Goal: Complete application form: Complete application form

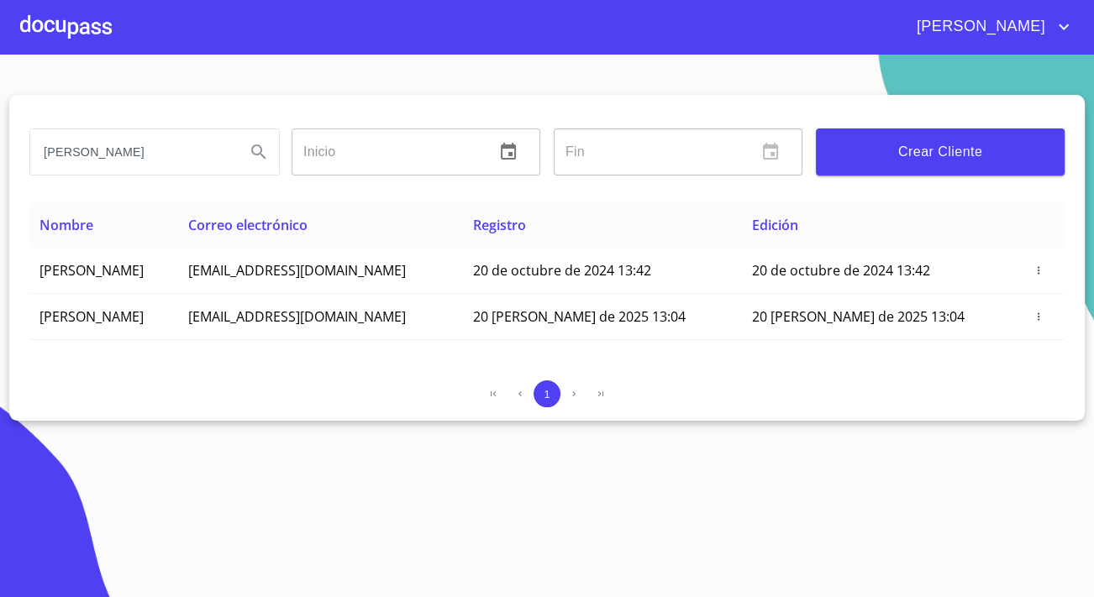
drag, startPoint x: 192, startPoint y: 155, endPoint x: 0, endPoint y: 150, distance: 191.6
click at [0, 150] on section "[PERSON_NAME] Inicio ​ Fin ​ Crear Cliente Nombre Correo electrónico Registro E…" at bounding box center [547, 326] width 1094 height 543
type input "[PERSON_NAME]"
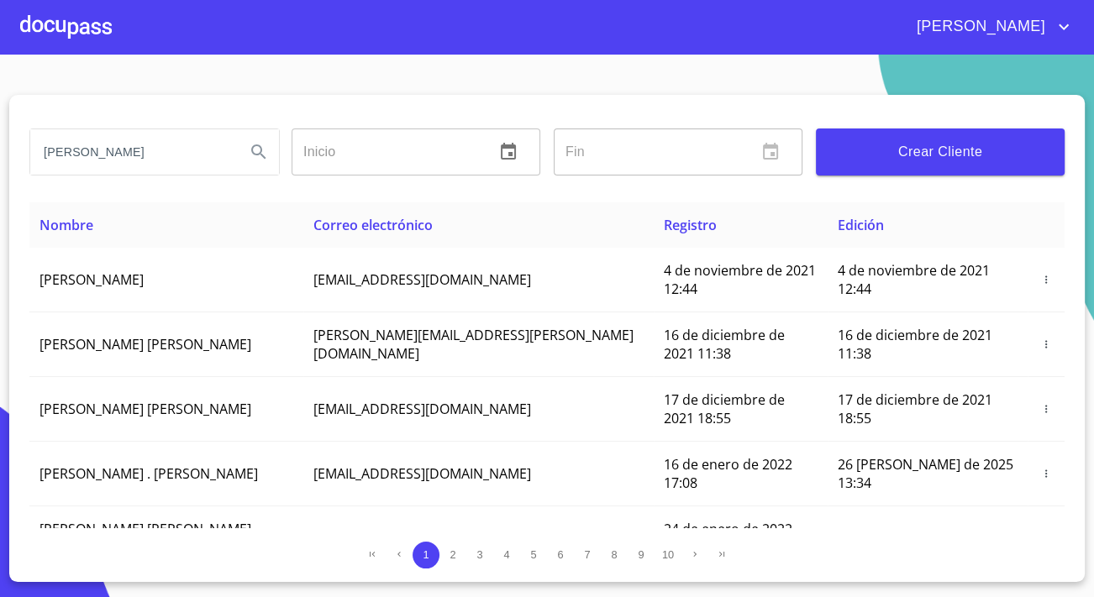
click at [78, 46] on div at bounding box center [66, 27] width 92 height 54
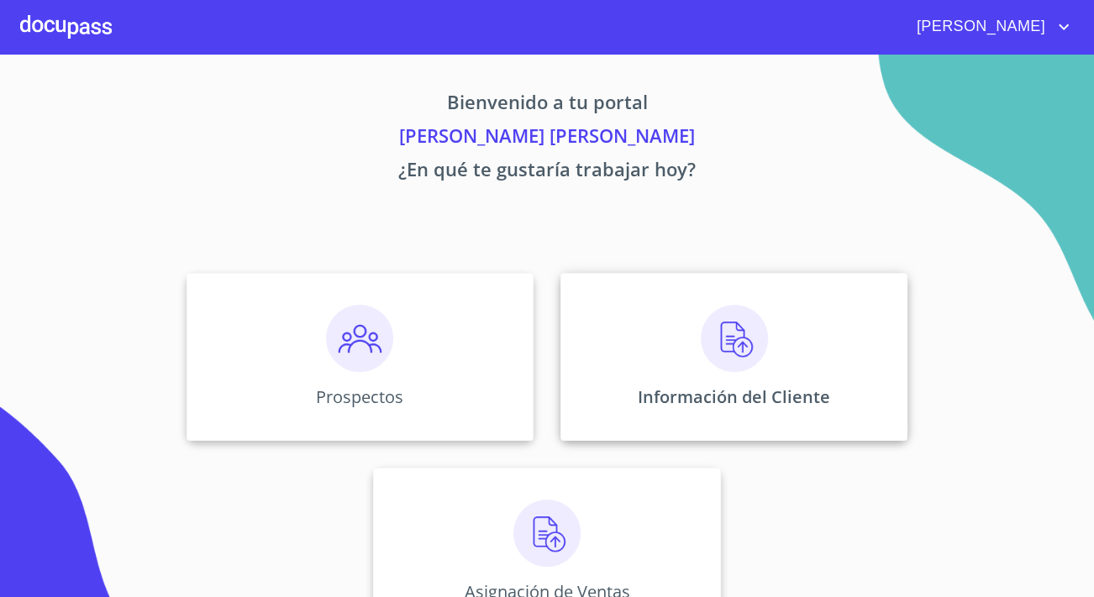
click at [806, 344] on div "Información del Cliente" at bounding box center [733, 357] width 347 height 168
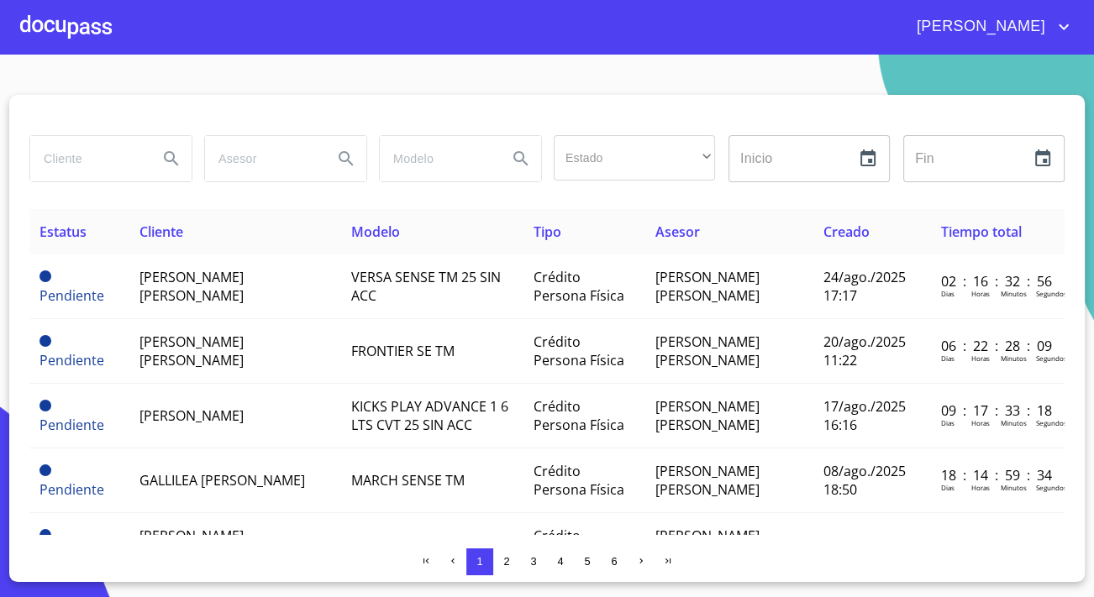
click at [74, 158] on input "search" at bounding box center [87, 158] width 114 height 45
type input "[PERSON_NAME]"
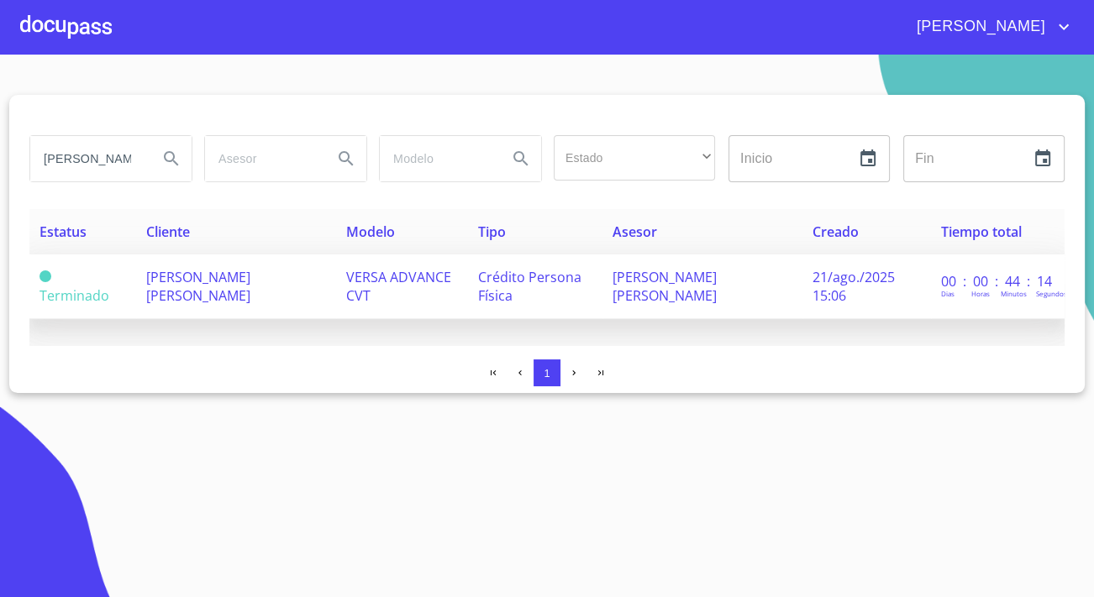
click at [218, 284] on span "[PERSON_NAME] [PERSON_NAME]" at bounding box center [198, 286] width 104 height 37
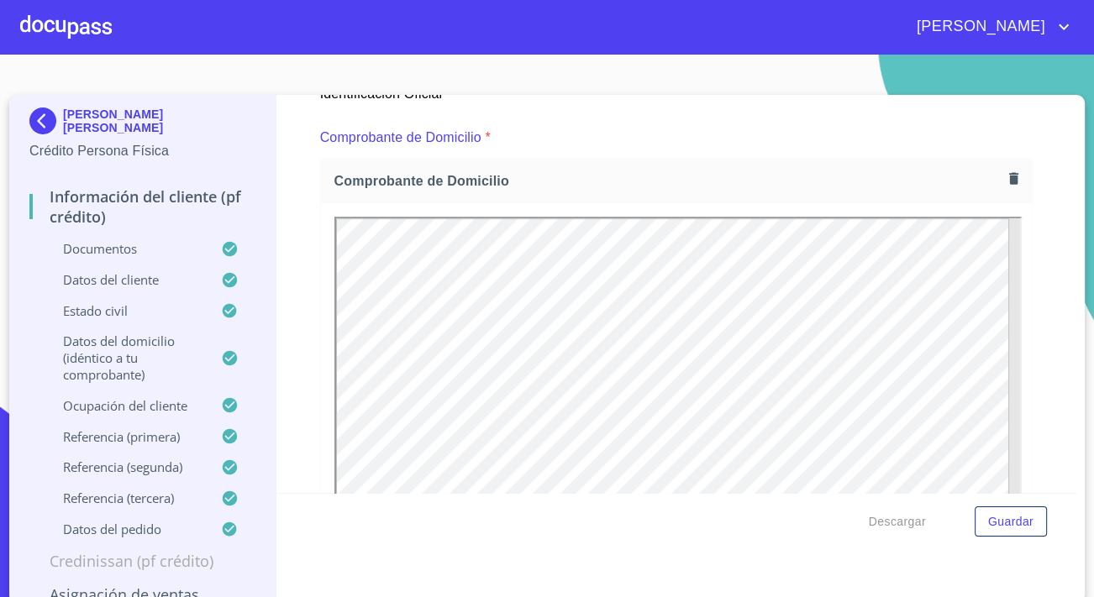
scroll to position [916, 0]
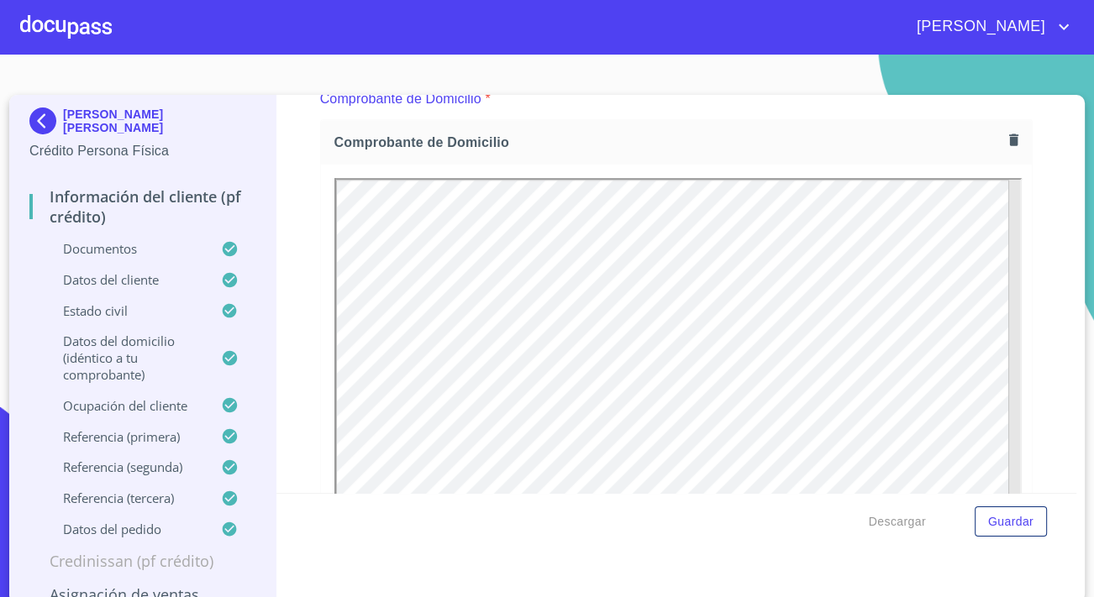
click at [320, 384] on div "Comprobante de Domicilio" at bounding box center [676, 383] width 712 height 529
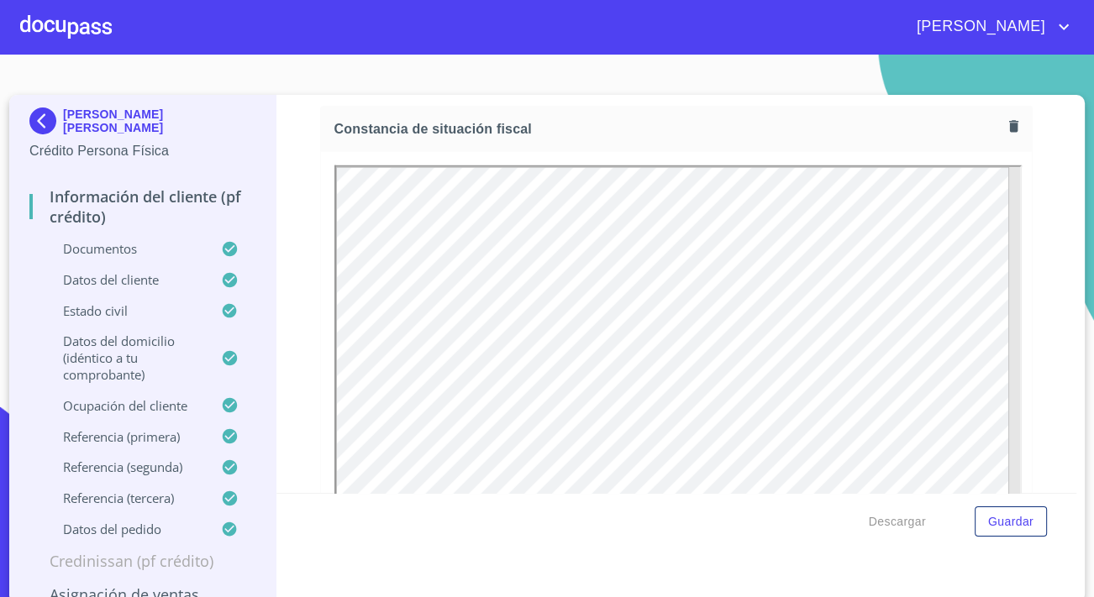
scroll to position [4505, 0]
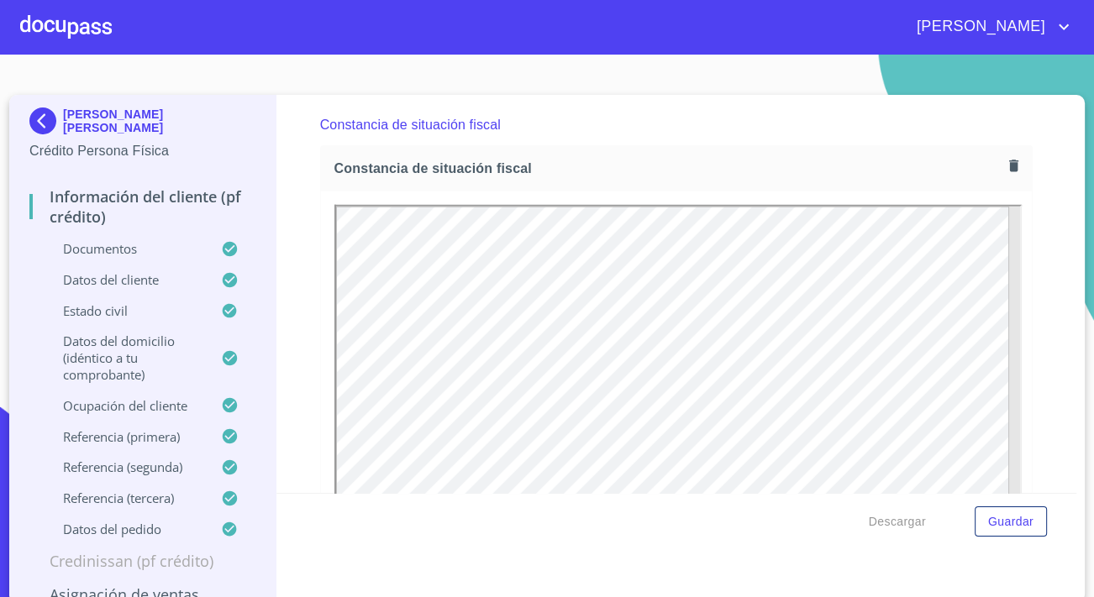
drag, startPoint x: 405, startPoint y: 548, endPoint x: 596, endPoint y: 535, distance: 191.9
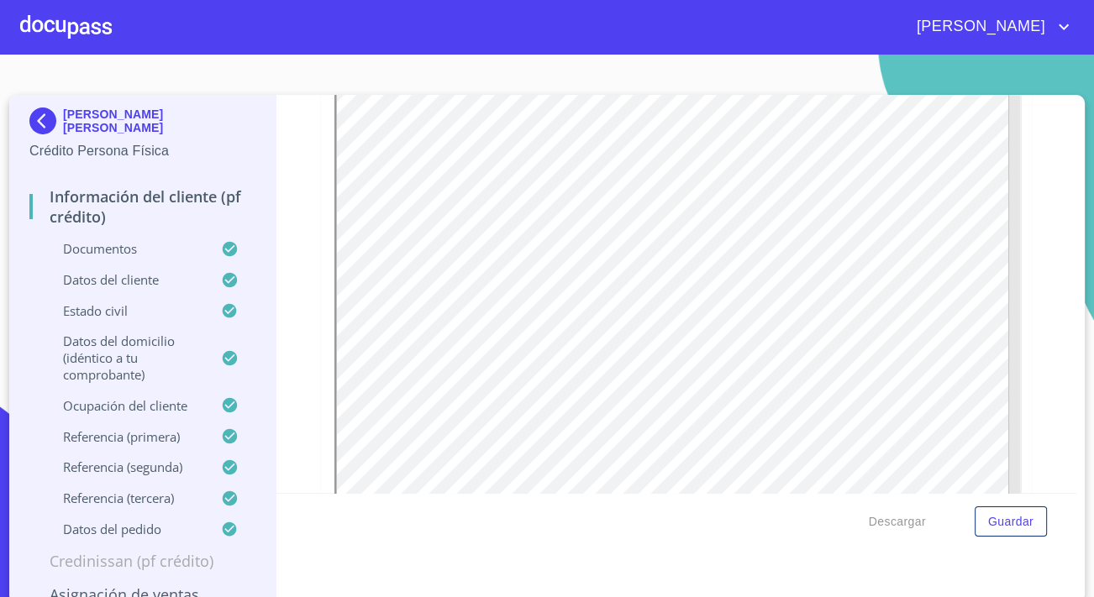
scroll to position [4621, 0]
drag, startPoint x: 60, startPoint y: 111, endPoint x: 113, endPoint y: 135, distance: 58.3
click at [113, 134] on p "[PERSON_NAME] [PERSON_NAME]" at bounding box center [159, 121] width 192 height 27
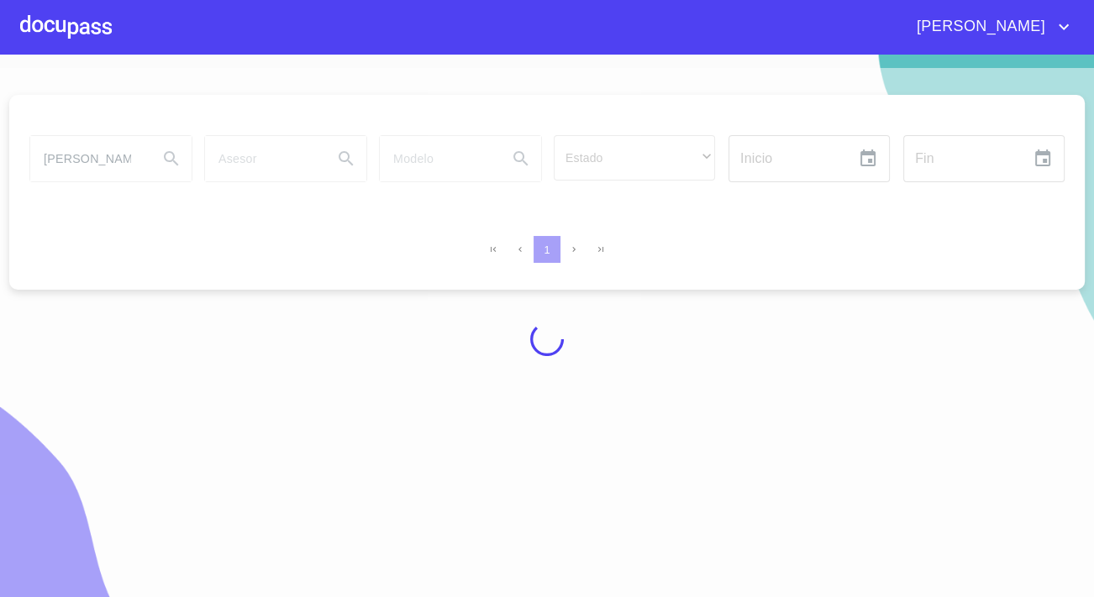
click at [80, 44] on div at bounding box center [66, 27] width 92 height 54
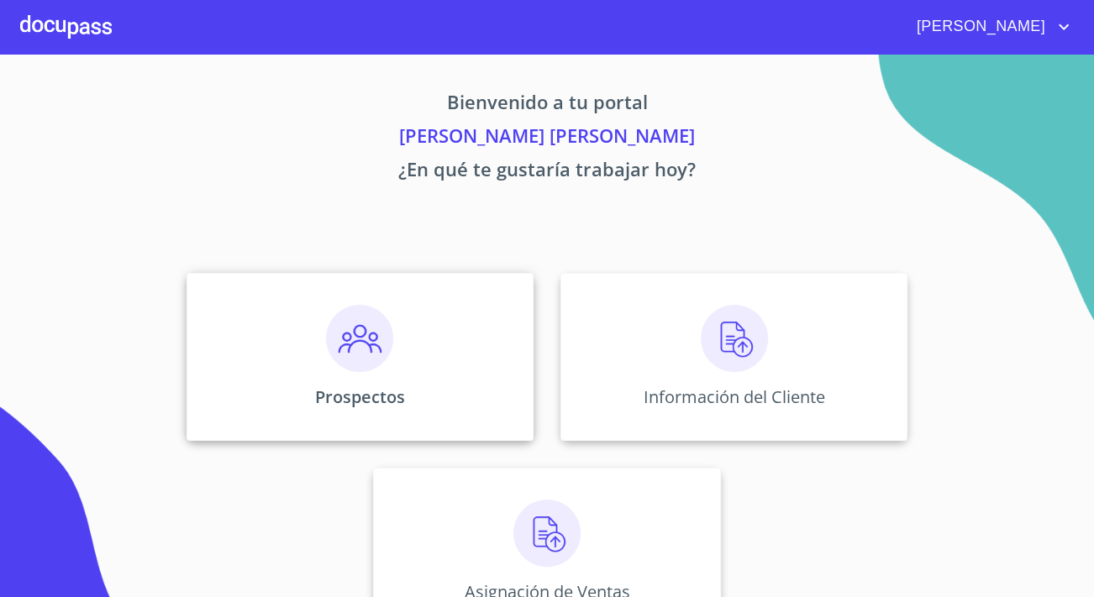
click at [379, 381] on div "Prospectos" at bounding box center [359, 357] width 347 height 168
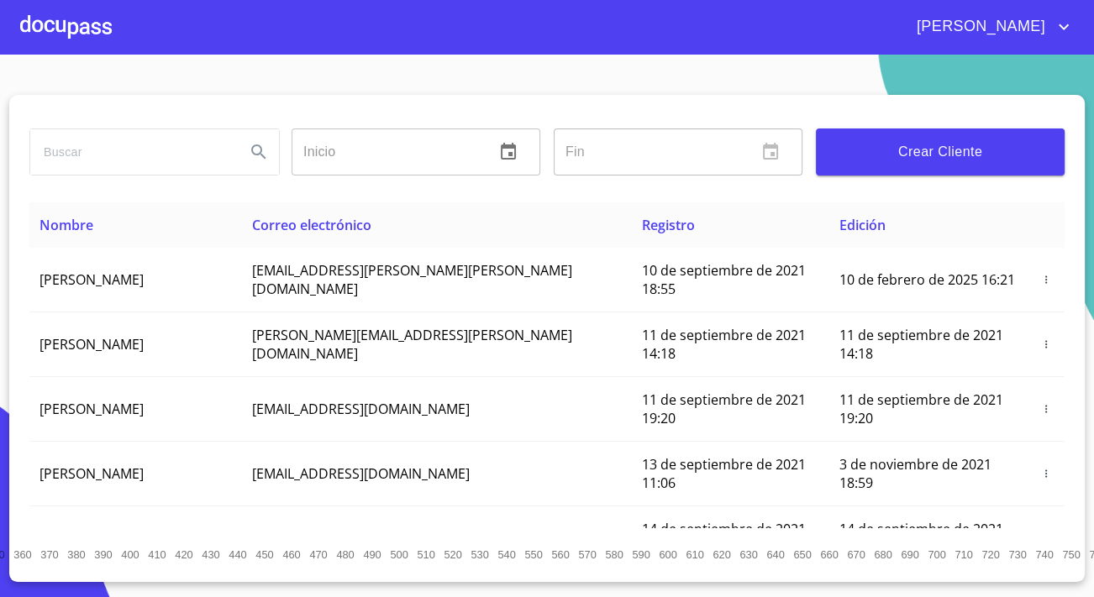
click at [84, 158] on input "search" at bounding box center [131, 151] width 202 height 45
type input "[PERSON_NAME]"
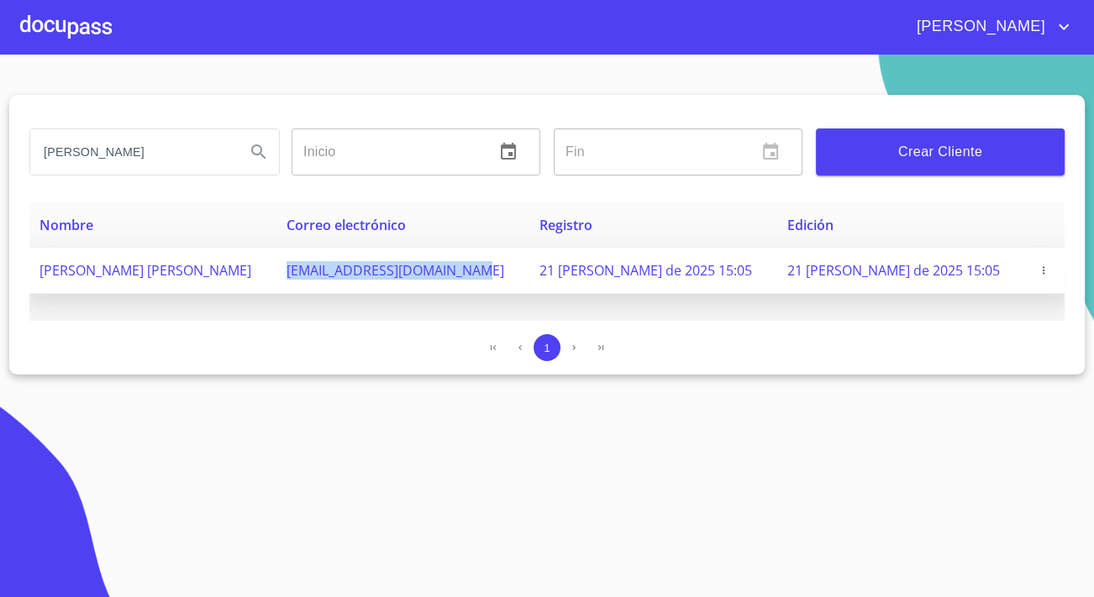
drag, startPoint x: 350, startPoint y: 274, endPoint x: 533, endPoint y: 281, distance: 183.3
click at [529, 281] on td "[EMAIL_ADDRESS][DOMAIN_NAME]" at bounding box center [402, 271] width 253 height 46
copy span "[EMAIL_ADDRESS][DOMAIN_NAME]"
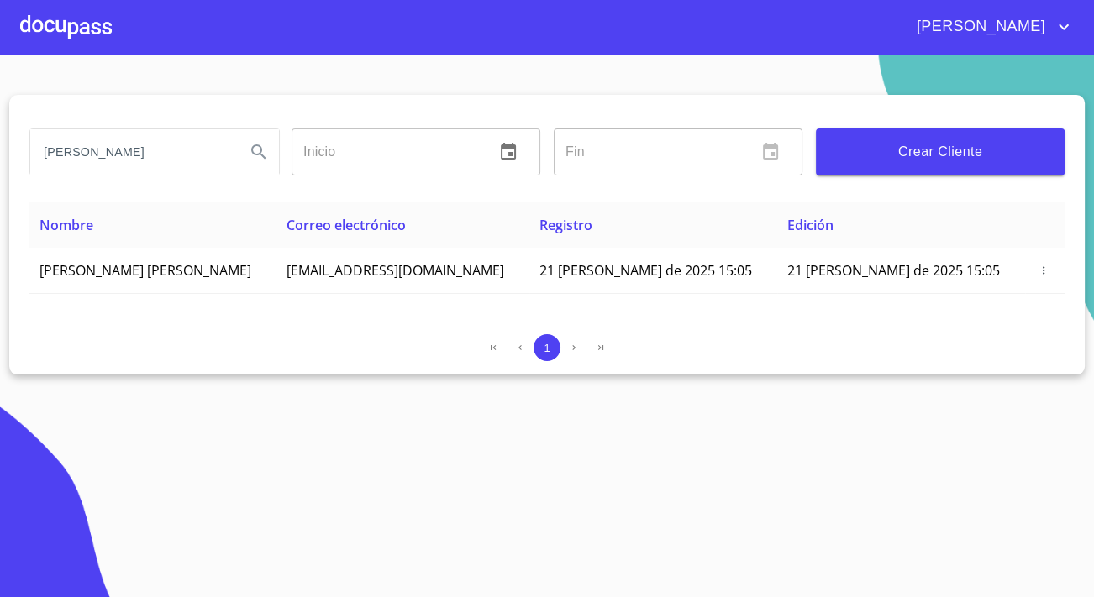
click at [74, 49] on div at bounding box center [66, 27] width 92 height 54
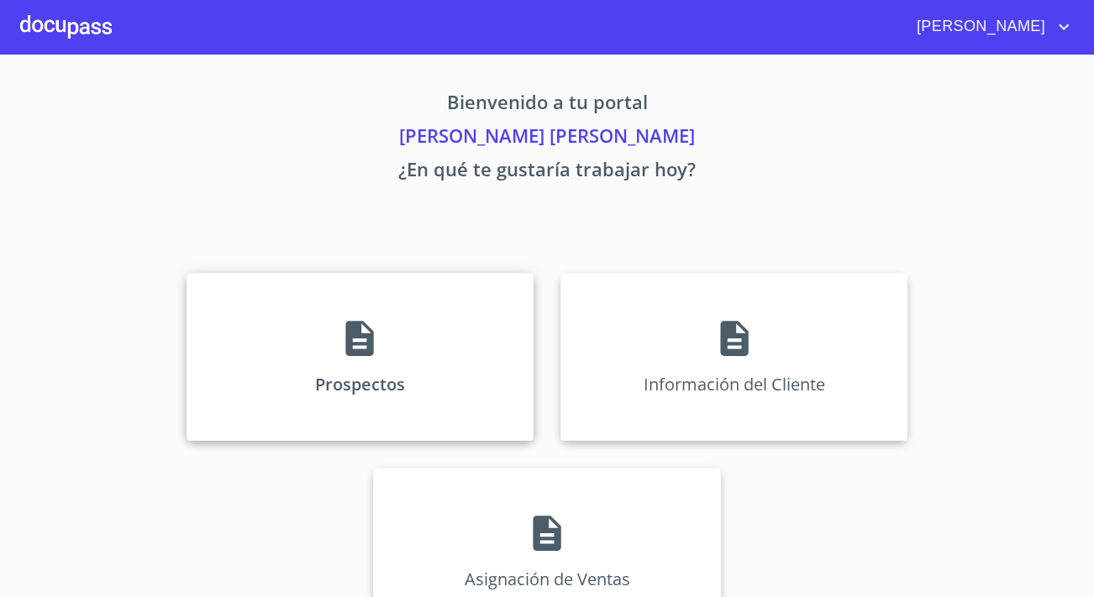
click at [402, 428] on div "Prospectos" at bounding box center [359, 357] width 347 height 168
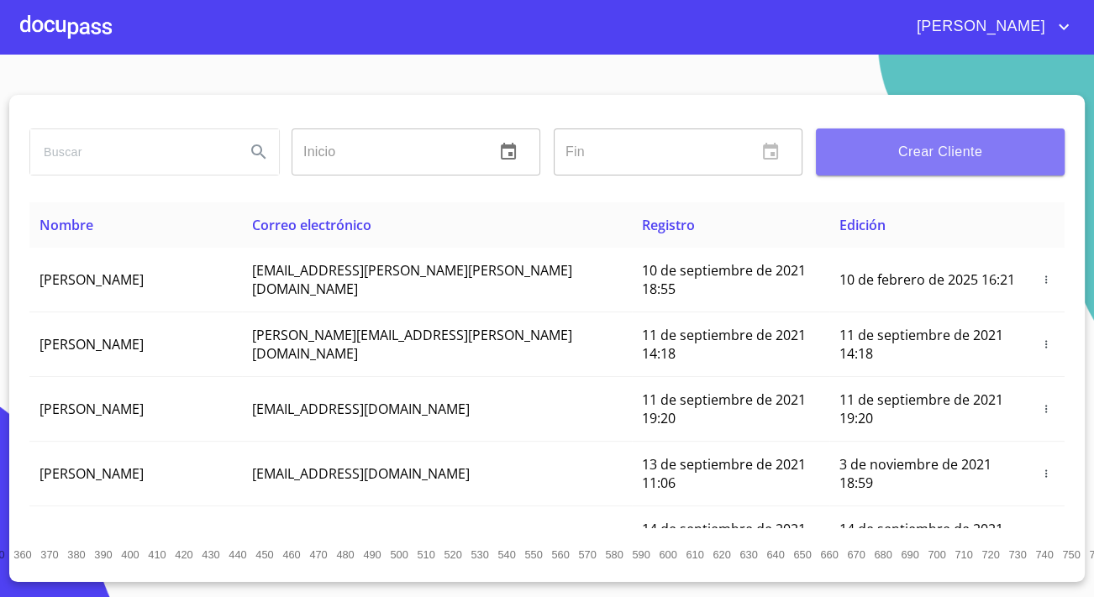
click at [906, 164] on button "Crear Cliente" at bounding box center [940, 152] width 249 height 47
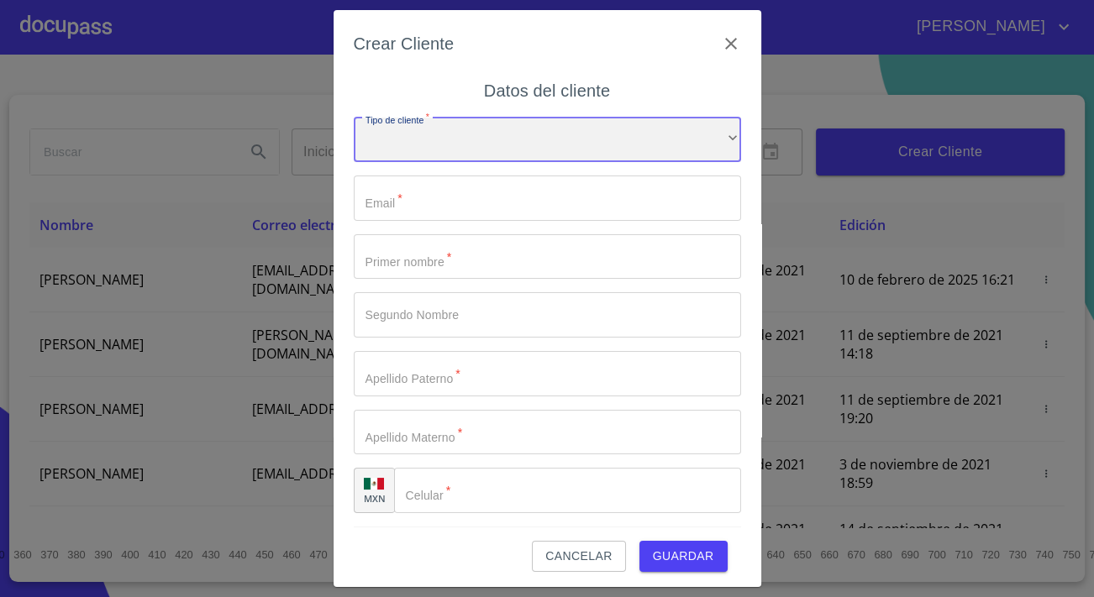
click at [681, 148] on div "​" at bounding box center [547, 140] width 387 height 45
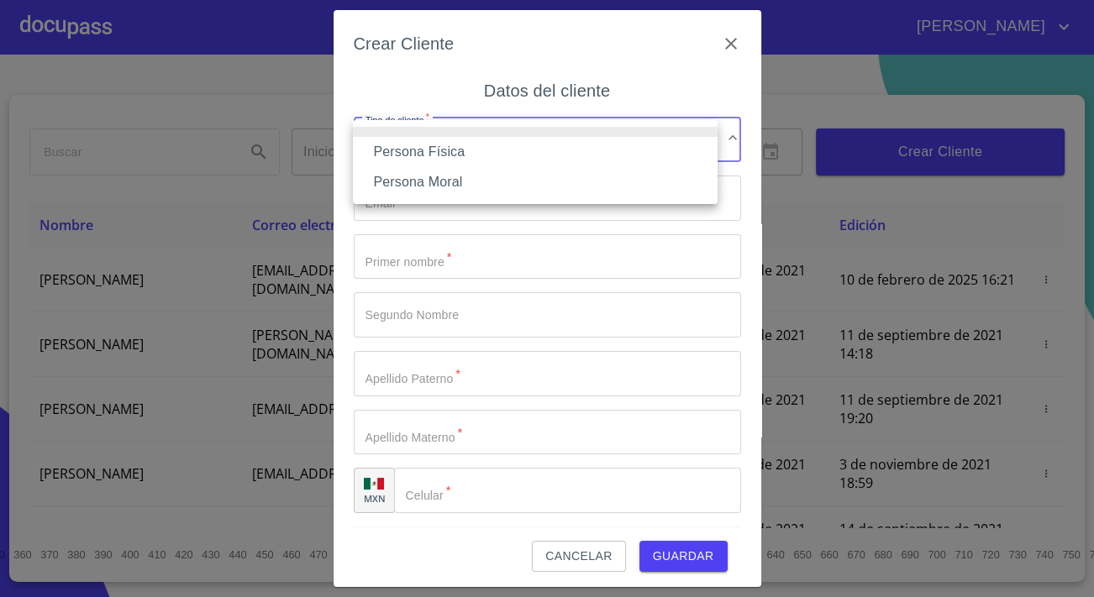
click at [423, 151] on li "Persona Física" at bounding box center [535, 152] width 365 height 30
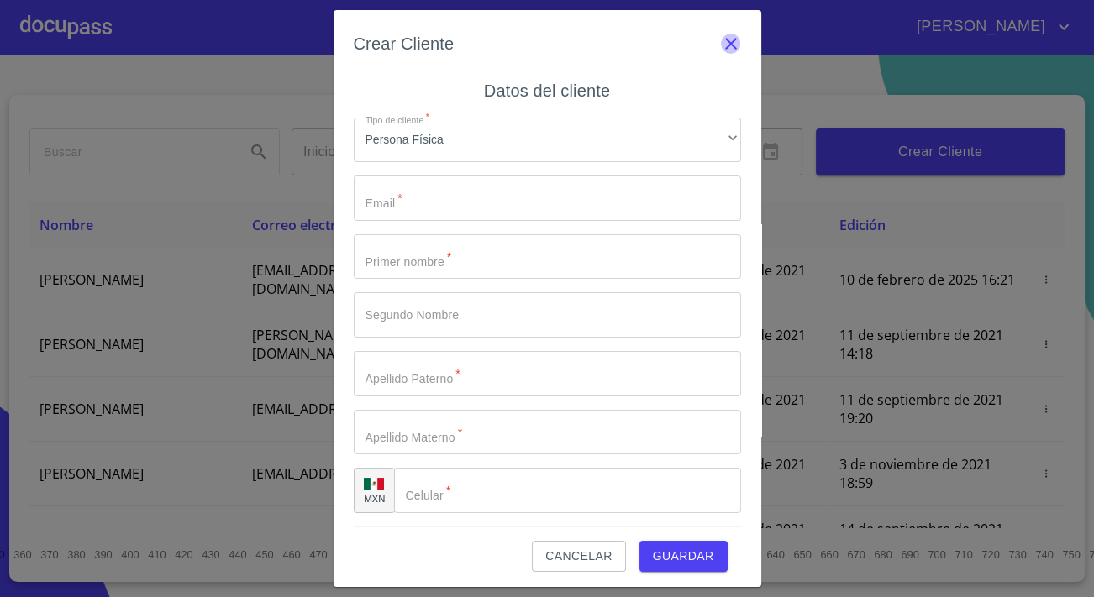
click at [721, 41] on icon "button" at bounding box center [731, 44] width 20 height 20
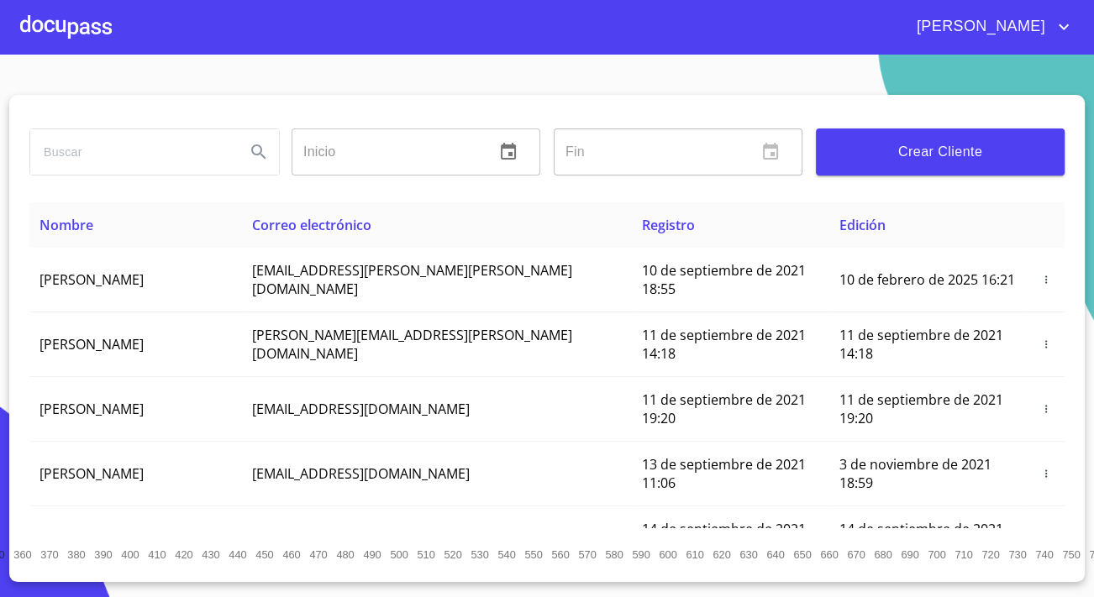
click at [160, 167] on input "search" at bounding box center [131, 151] width 202 height 45
type input "[PERSON_NAME]"
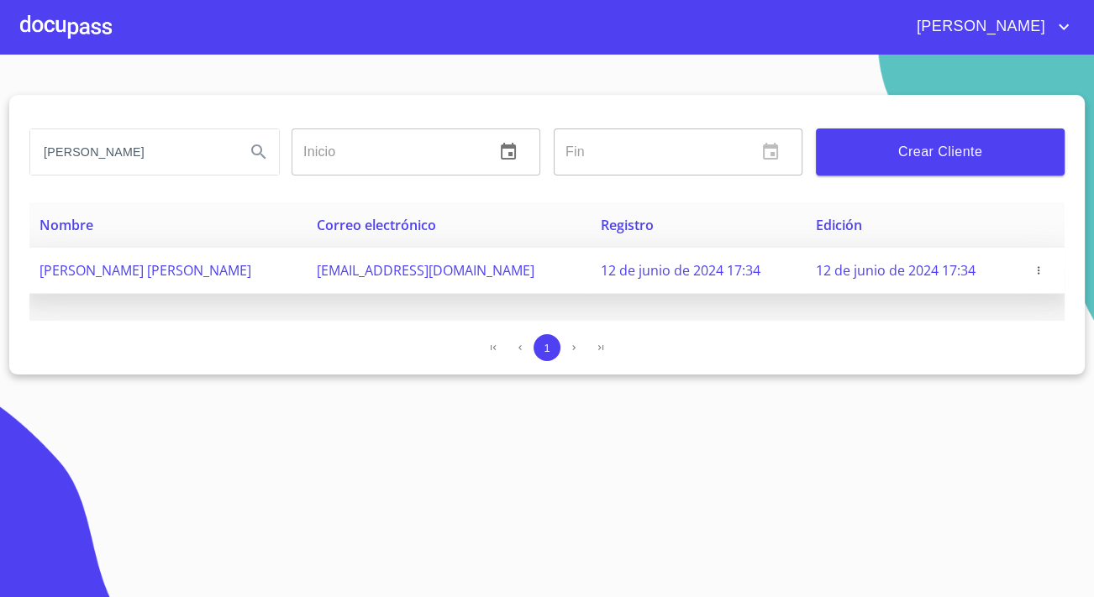
click at [1033, 269] on icon "button" at bounding box center [1038, 271] width 12 height 12
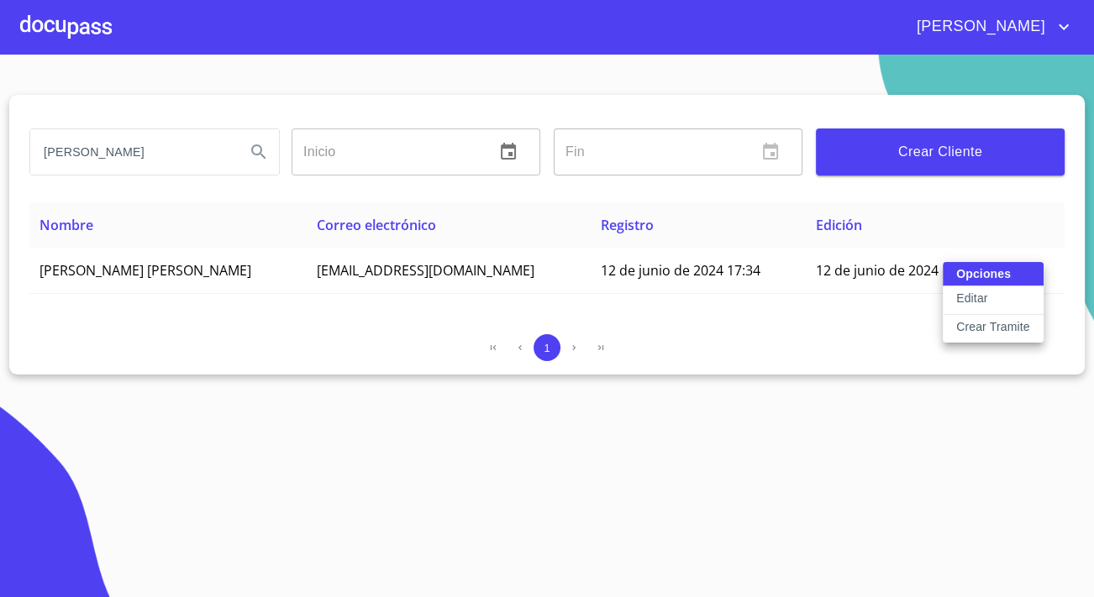
click at [969, 319] on p "Crear Tramite" at bounding box center [993, 326] width 74 height 17
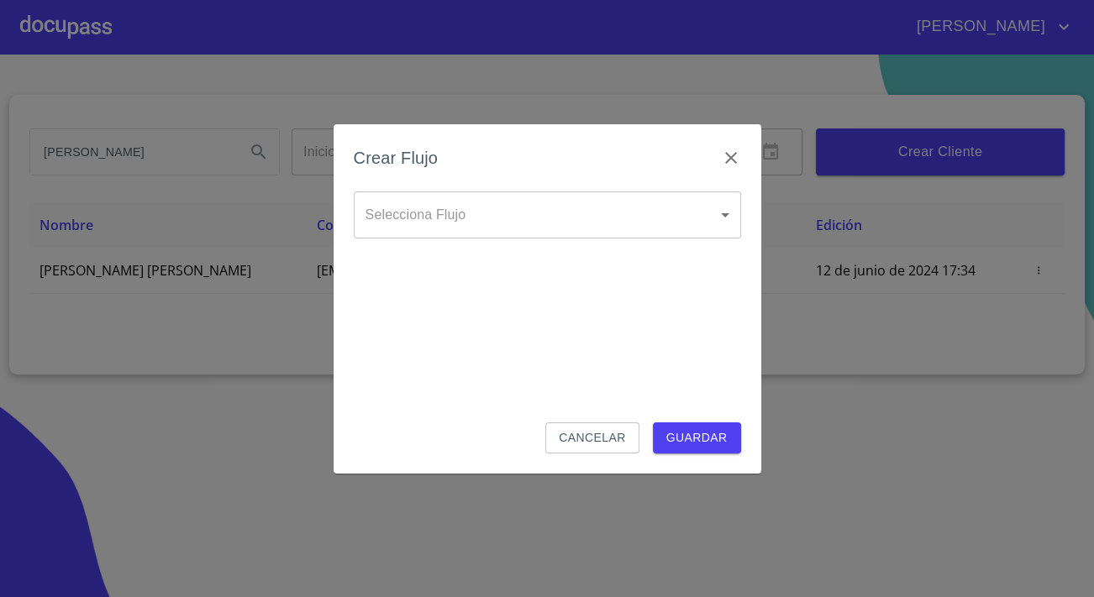
click at [624, 213] on body "[PERSON_NAME] [PERSON_NAME] Inicio ​ Fin ​ Crear Cliente Nombre Correo electrón…" at bounding box center [547, 298] width 1094 height 597
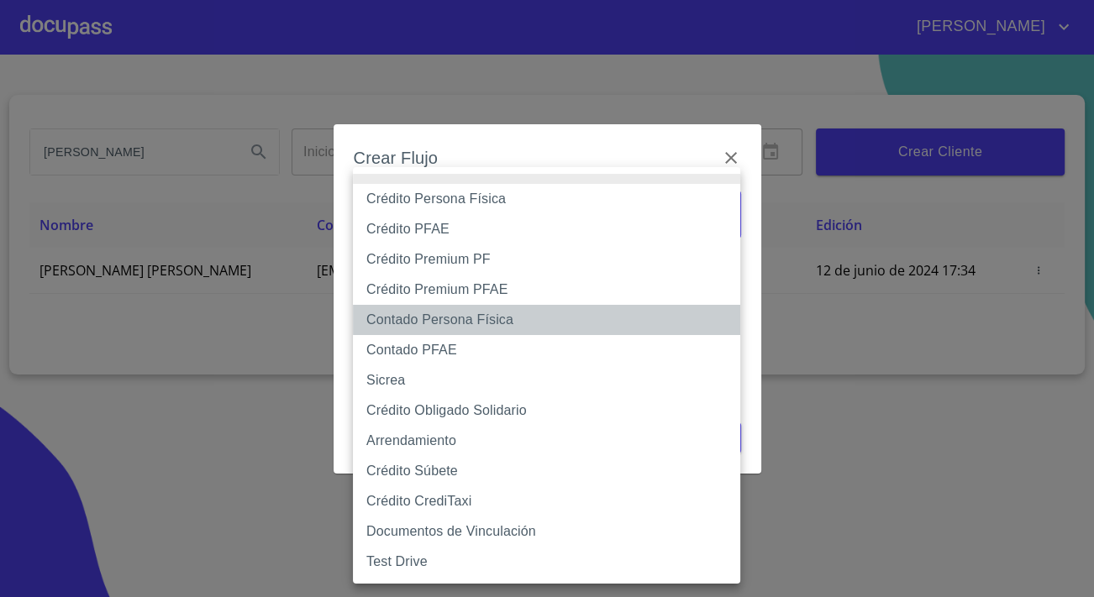
click at [411, 325] on li "Contado Persona Física" at bounding box center [546, 320] width 387 height 30
type input "60bf975b0d9865ccc2471536"
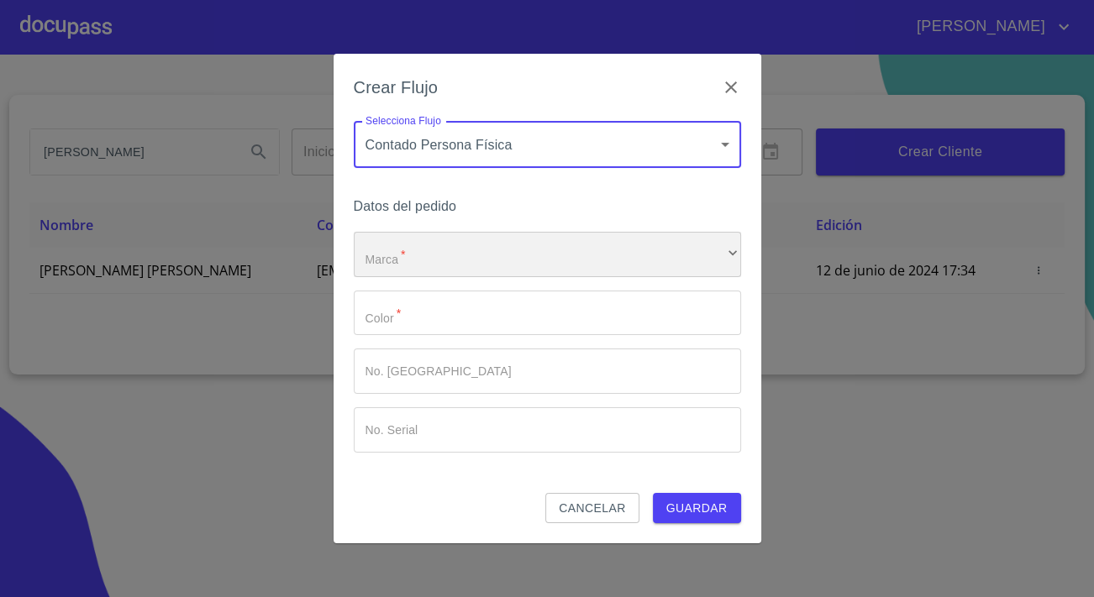
click at [417, 260] on div "​" at bounding box center [547, 254] width 387 height 45
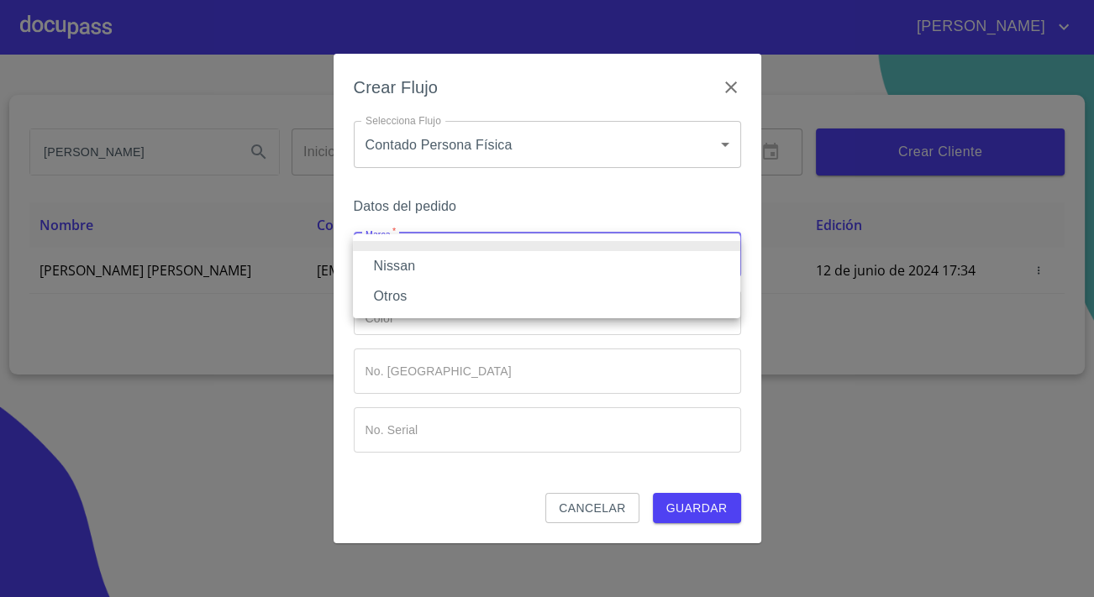
click at [417, 269] on li "Nissan" at bounding box center [546, 266] width 387 height 30
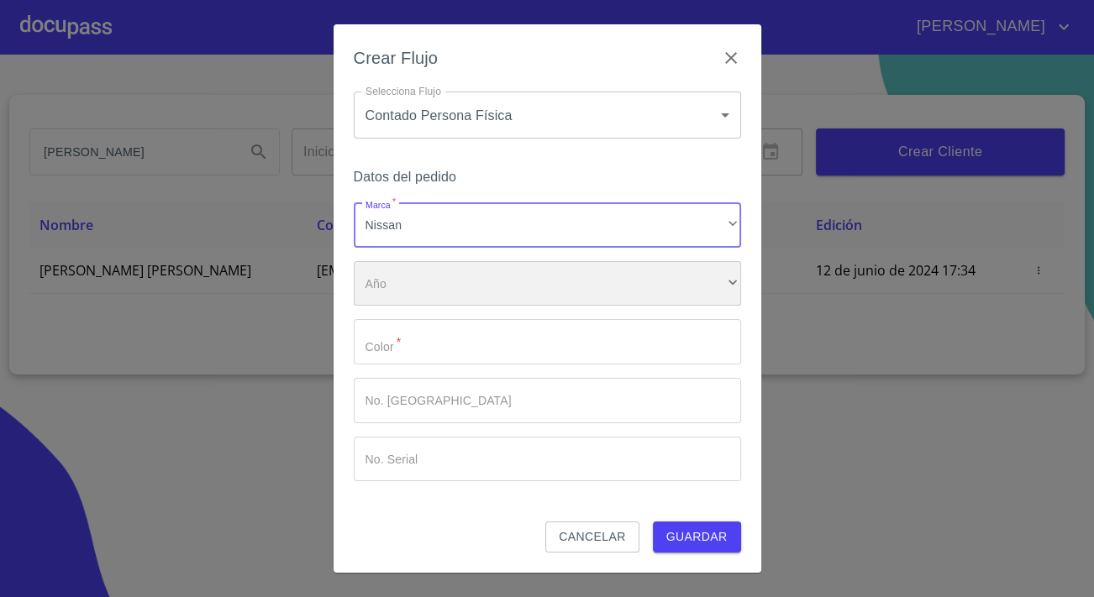
click at [417, 269] on div "​" at bounding box center [547, 283] width 387 height 45
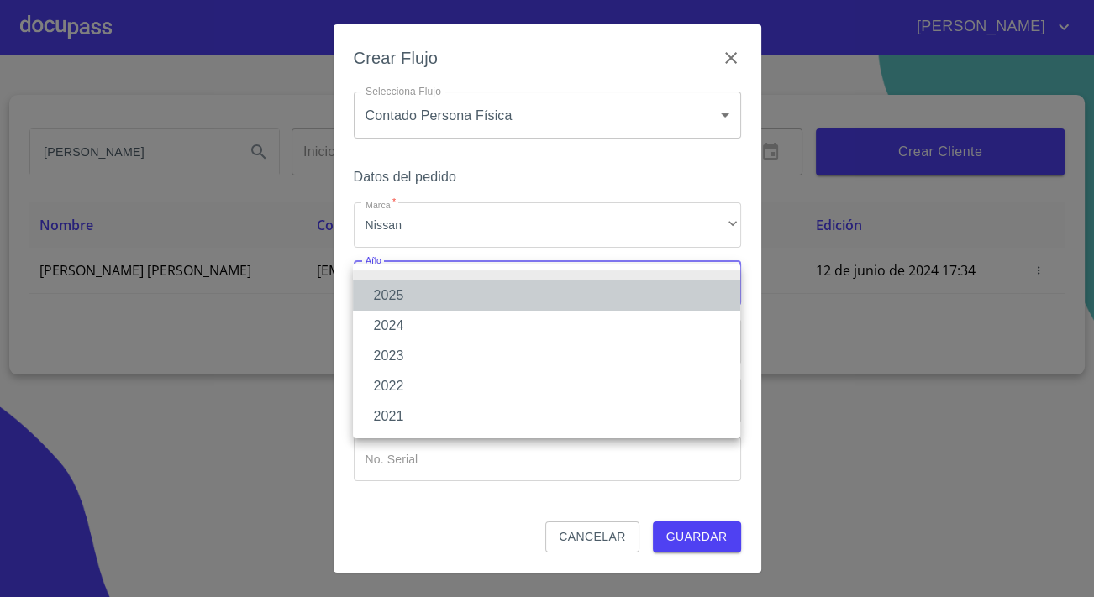
click at [407, 300] on li "2025" at bounding box center [546, 296] width 387 height 30
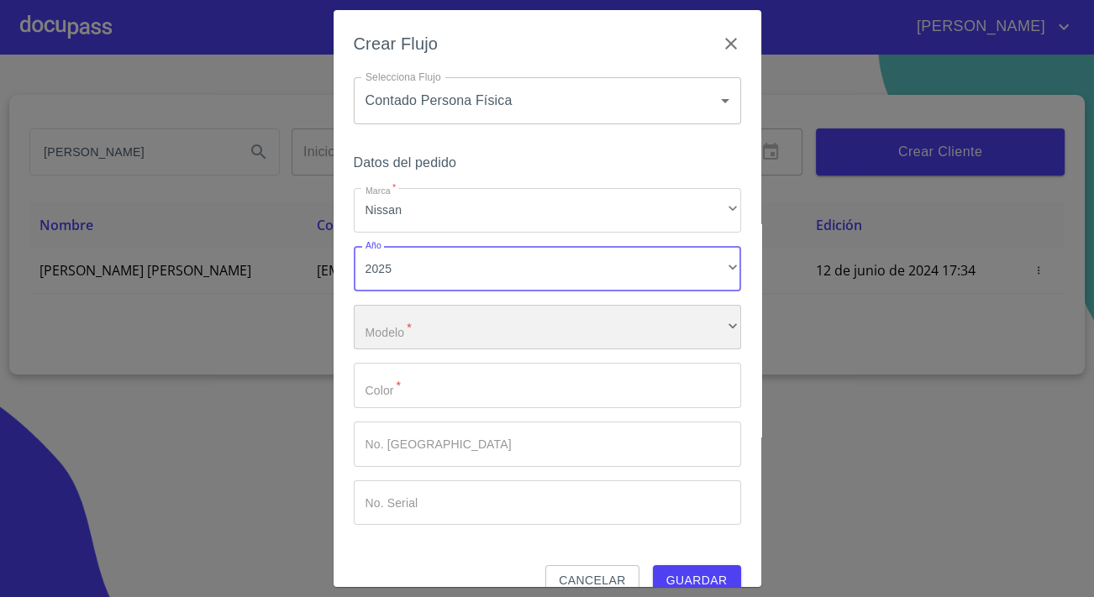
click at [410, 318] on div "​" at bounding box center [547, 327] width 387 height 45
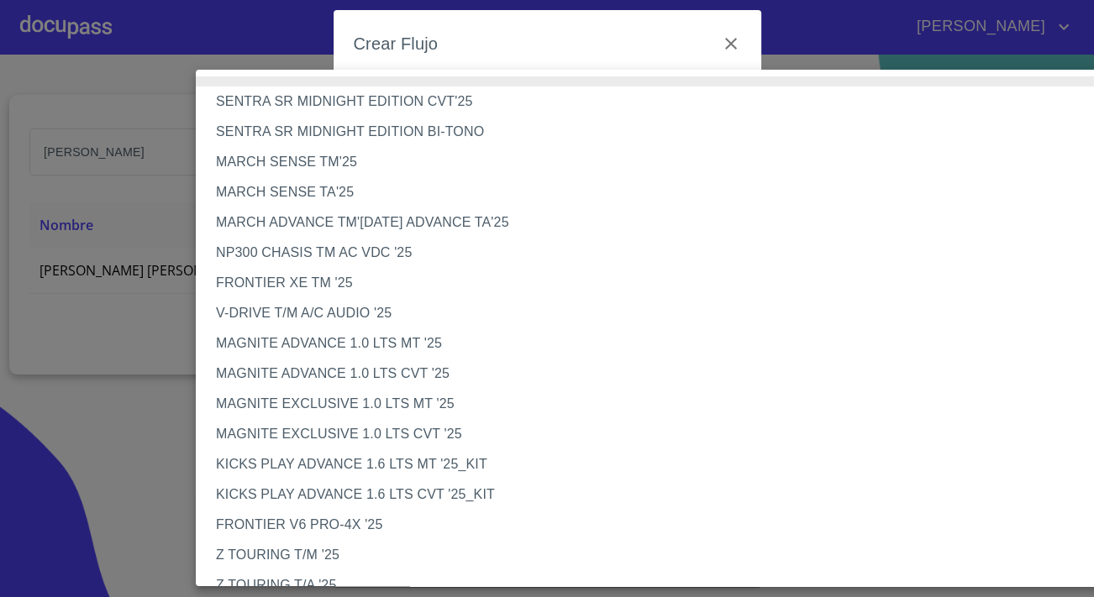
click at [356, 315] on li "V-DRIVE T/M A/C AUDIO '25" at bounding box center [664, 313] width 937 height 30
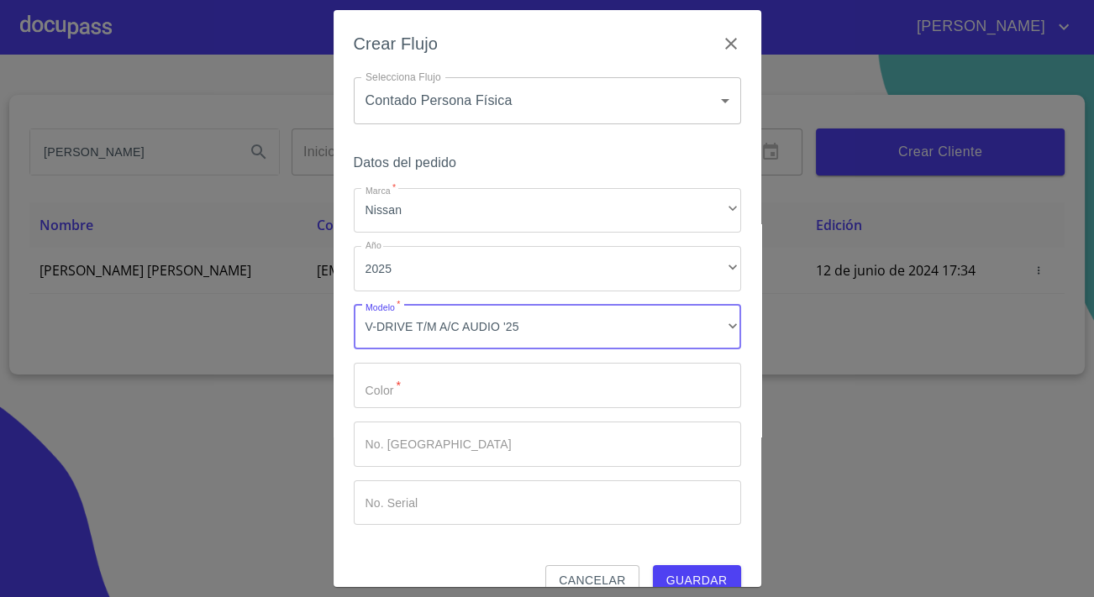
click at [414, 395] on input "Marca   *" at bounding box center [547, 385] width 387 height 45
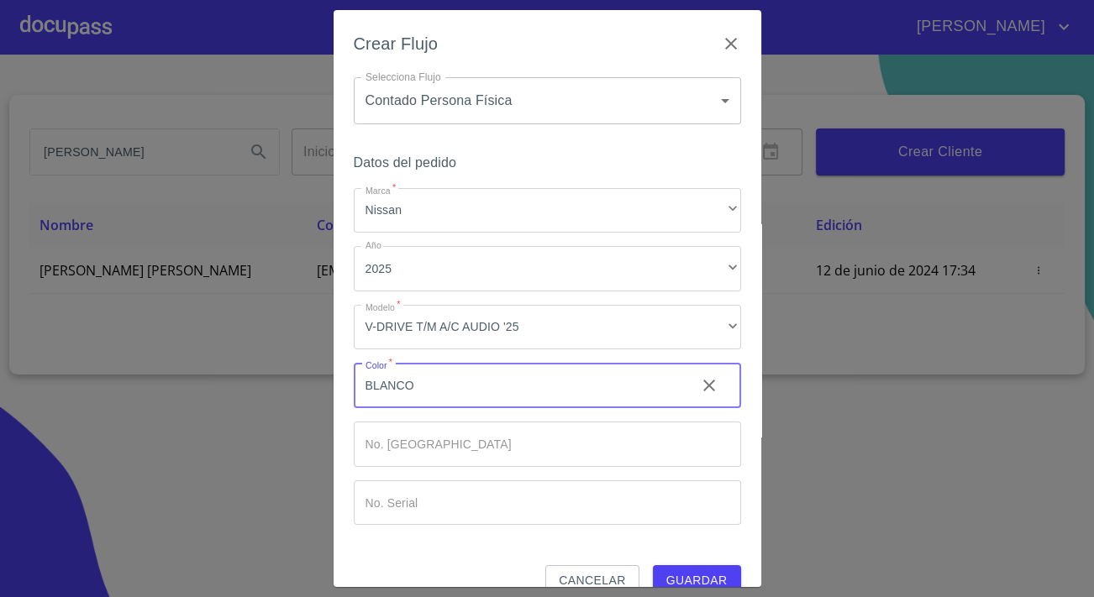
type input "BLANCO"
click at [684, 568] on button "Guardar" at bounding box center [697, 580] width 88 height 31
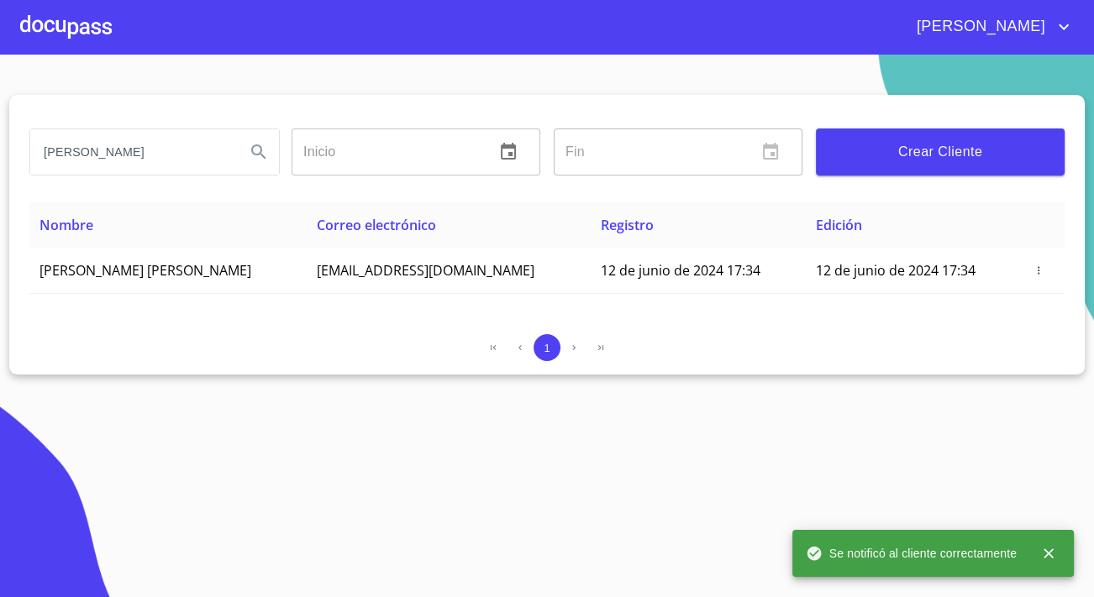
click at [100, 33] on div at bounding box center [66, 27] width 92 height 54
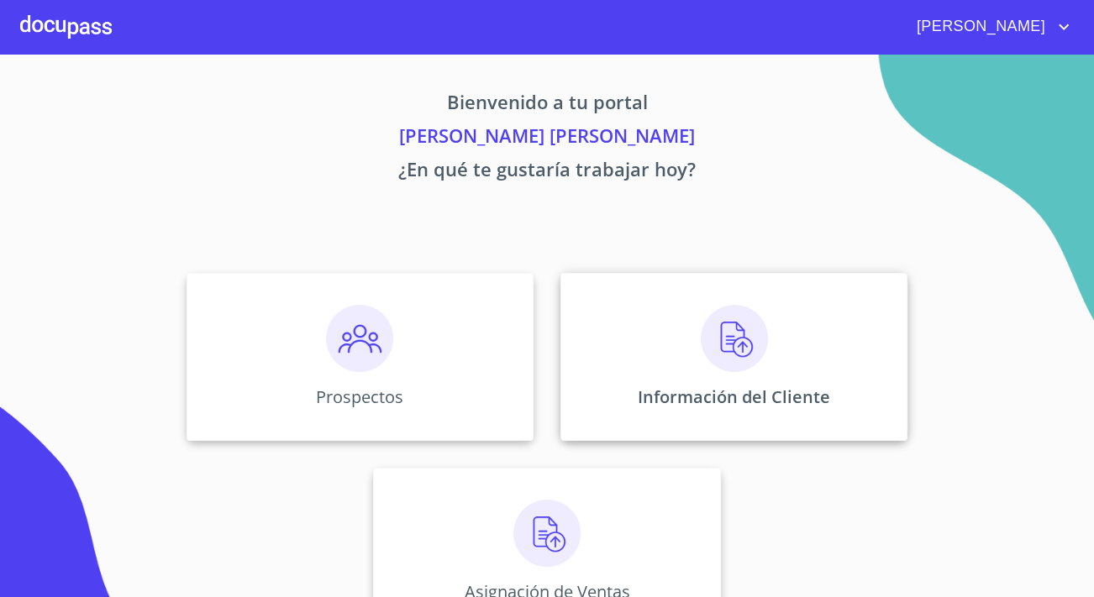
click at [747, 290] on div "Información del Cliente" at bounding box center [733, 357] width 347 height 168
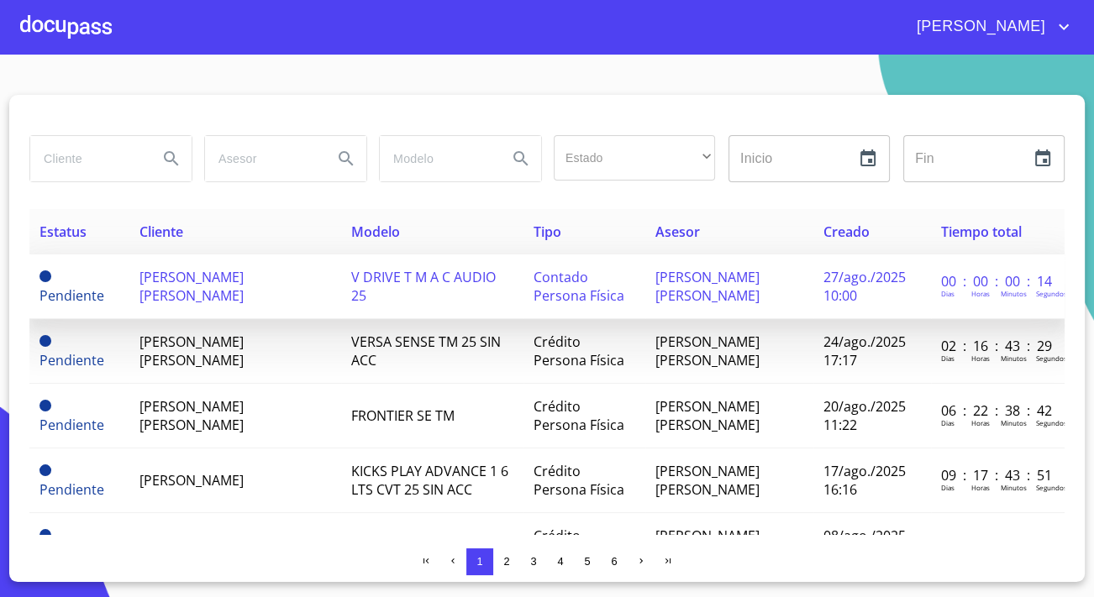
click at [135, 271] on td "[PERSON_NAME] [PERSON_NAME]" at bounding box center [235, 287] width 212 height 65
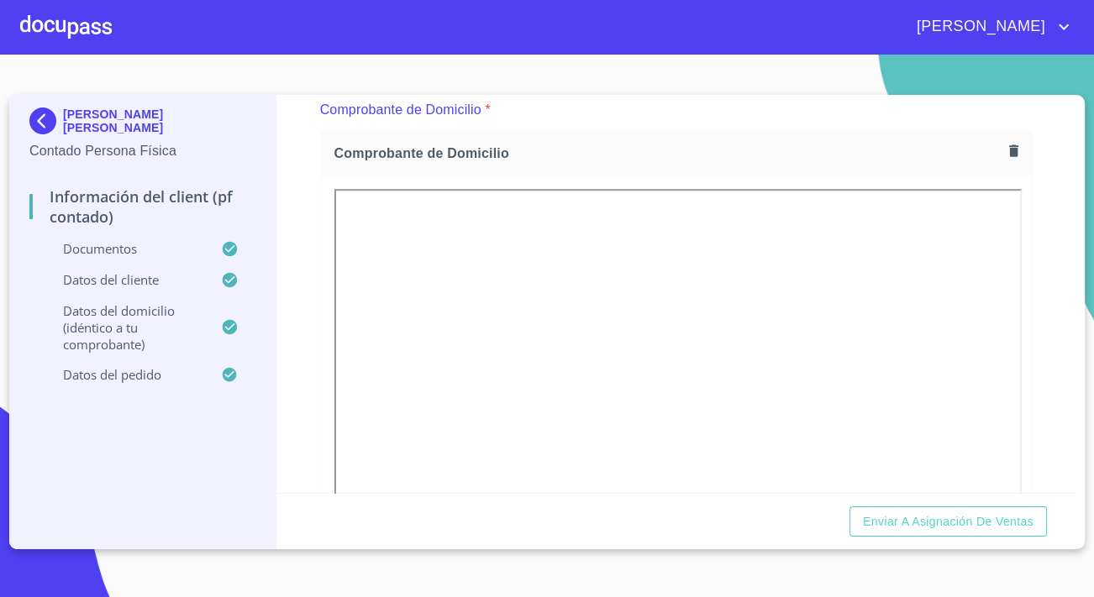
scroll to position [827, 0]
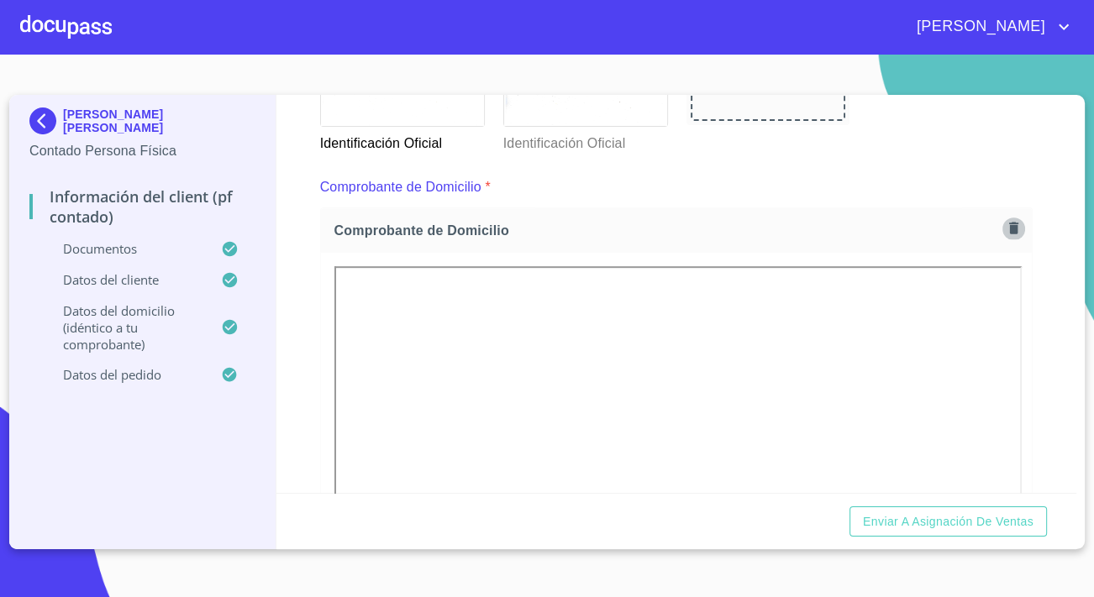
drag, startPoint x: 936, startPoint y: 265, endPoint x: 1006, endPoint y: 230, distance: 78.9
click at [1006, 230] on icon "button" at bounding box center [1014, 228] width 16 height 16
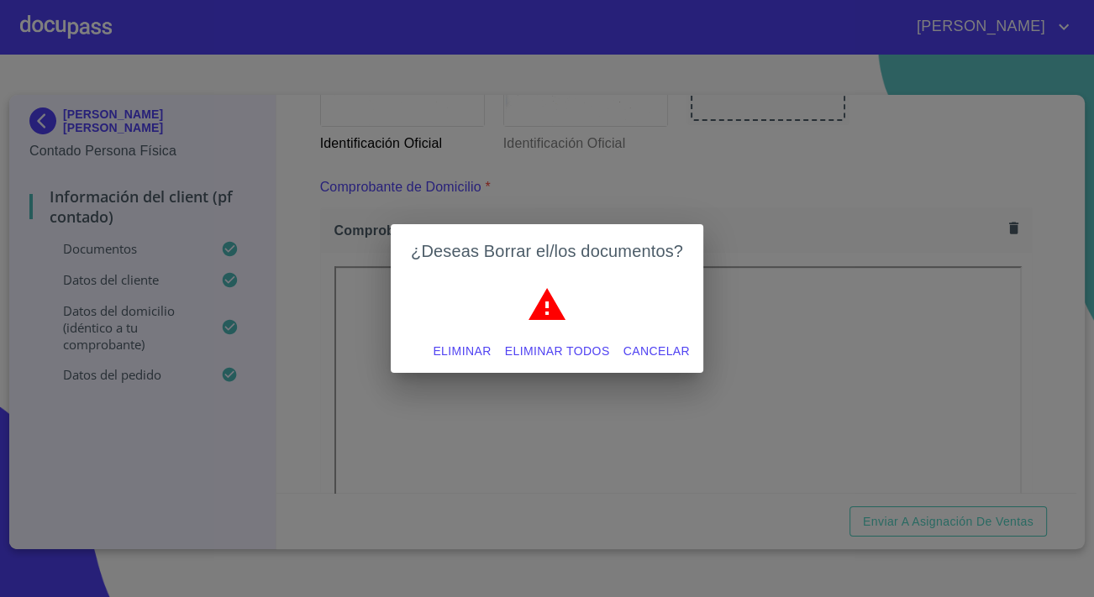
click at [487, 349] on span "Eliminar" at bounding box center [462, 351] width 58 height 21
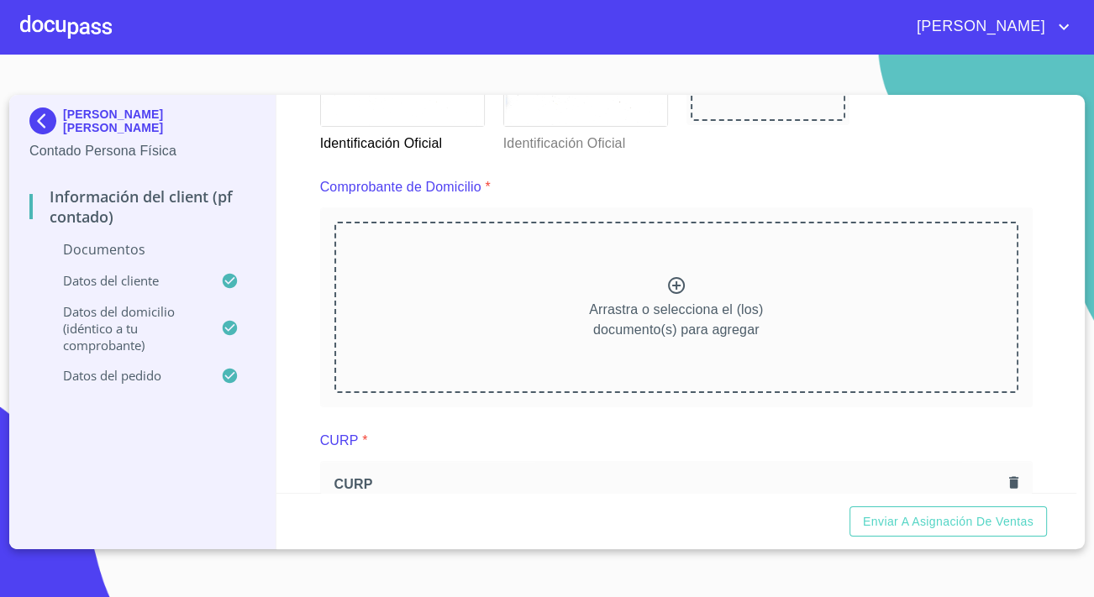
click at [552, 291] on div "Arrastra o selecciona el (los) documento(s) para agregar" at bounding box center [676, 307] width 684 height 171
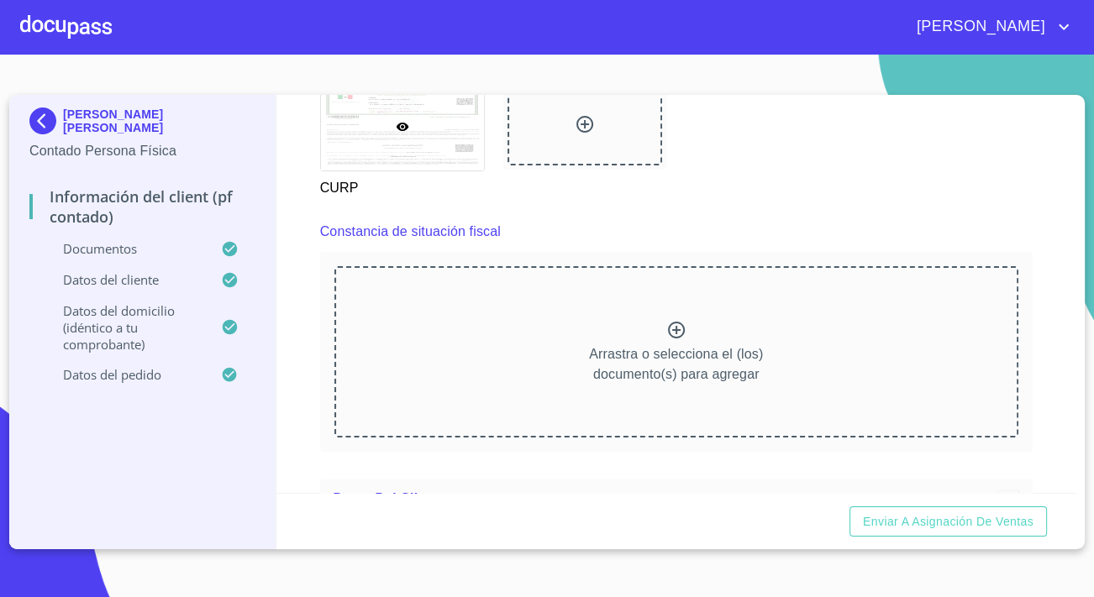
scroll to position [2202, 0]
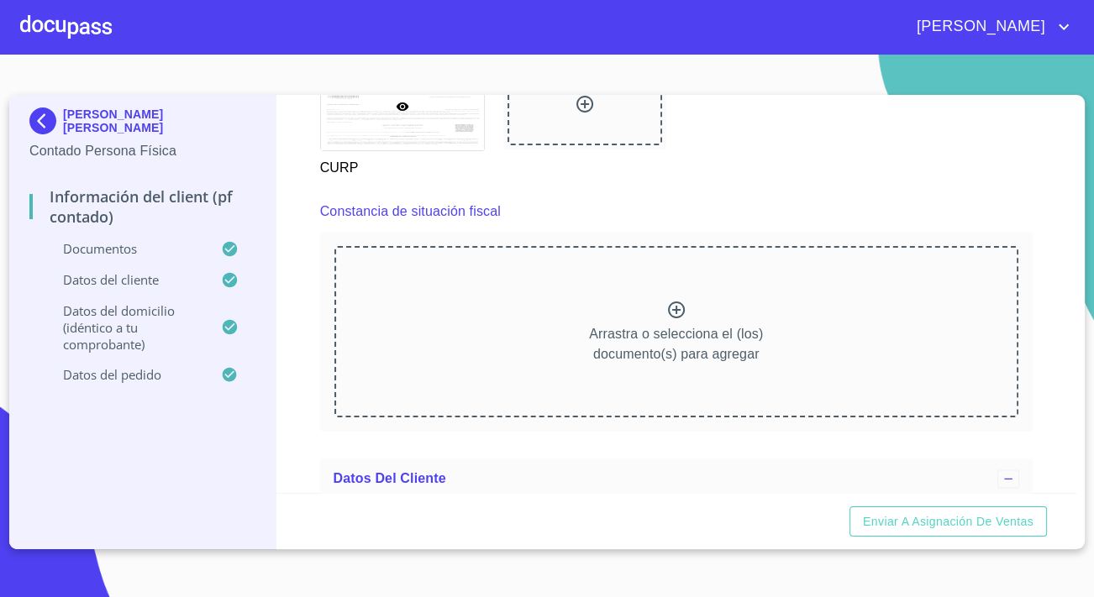
click at [664, 344] on p "Arrastra o selecciona el (los) documento(s) para agregar" at bounding box center [676, 344] width 174 height 40
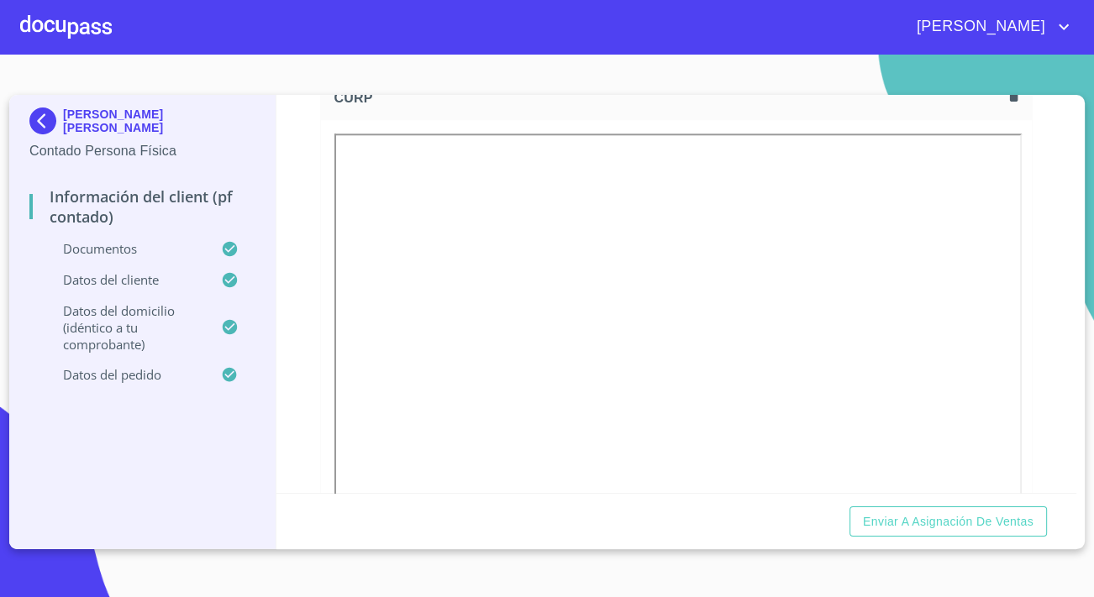
scroll to position [1667, 0]
click at [1006, 96] on icon "button" at bounding box center [1014, 88] width 16 height 16
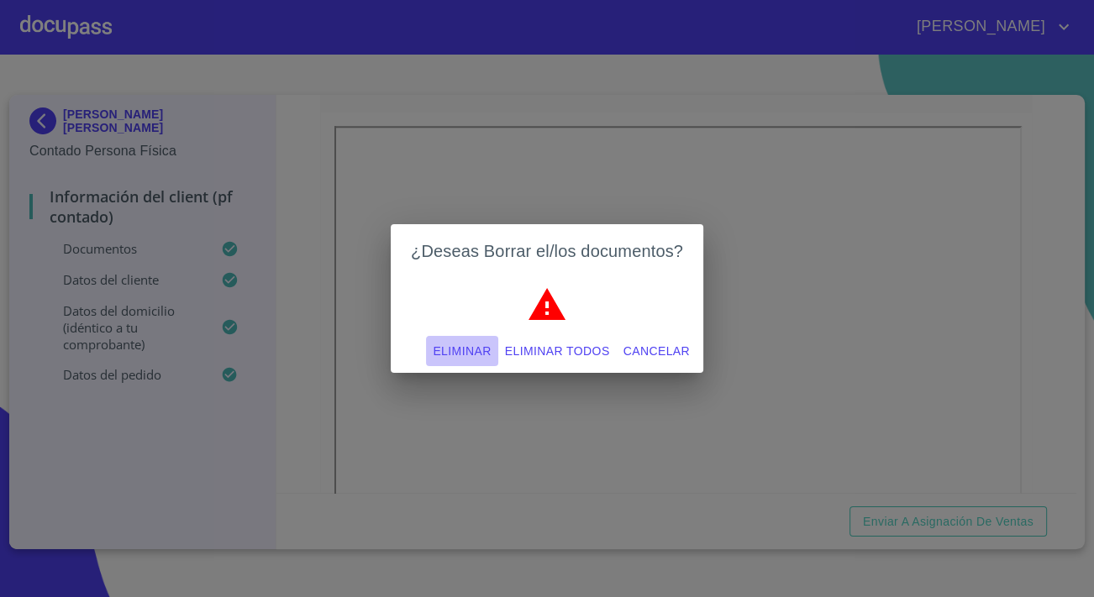
click at [474, 359] on span "Eliminar" at bounding box center [462, 351] width 58 height 21
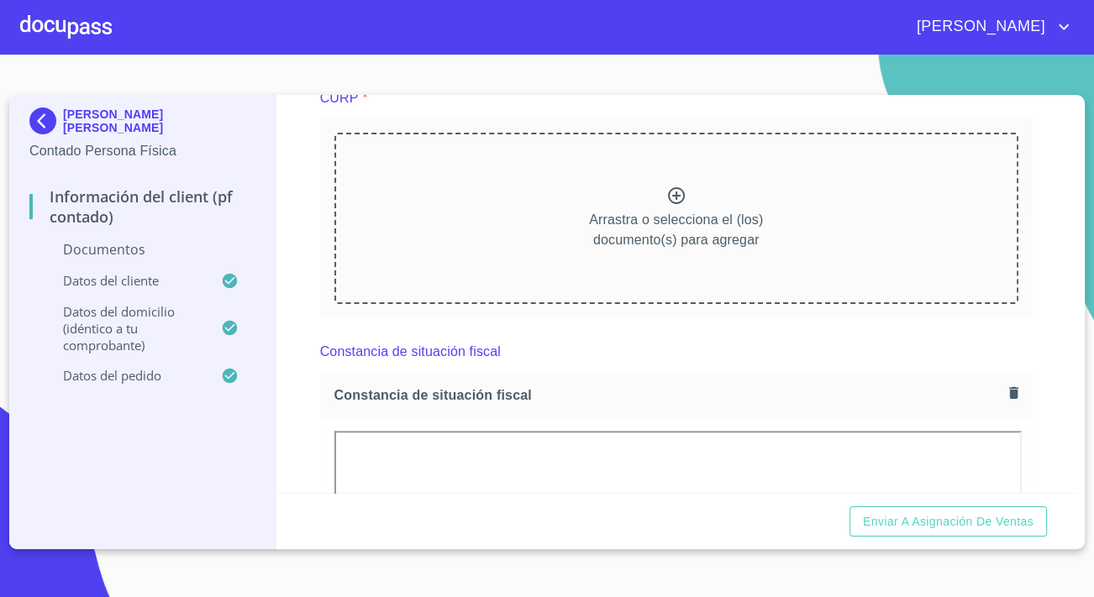
scroll to position [1589, 0]
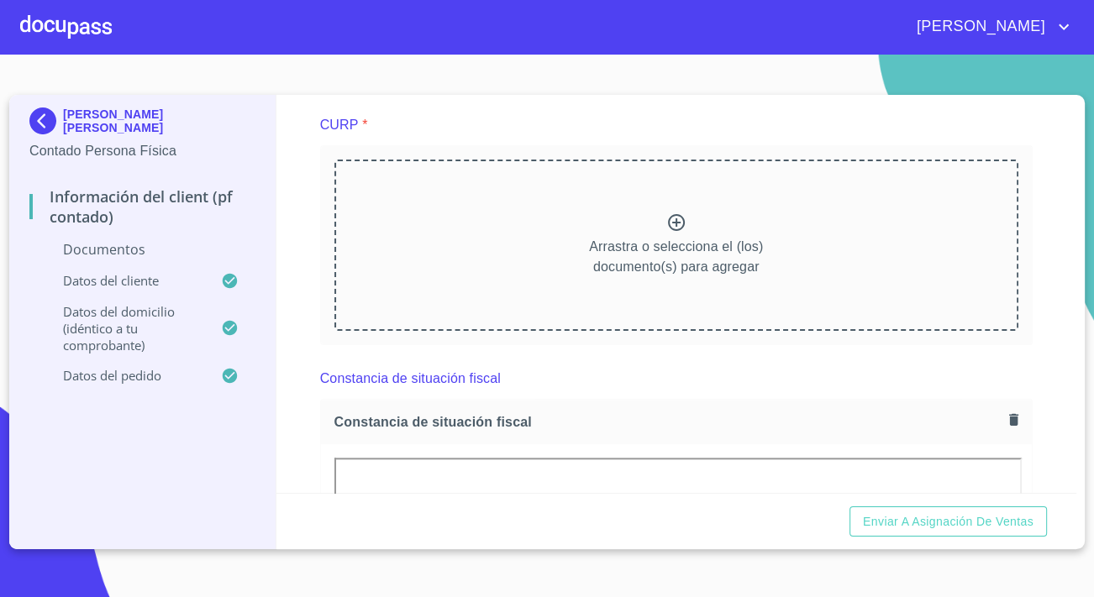
click at [673, 233] on icon at bounding box center [676, 223] width 20 height 20
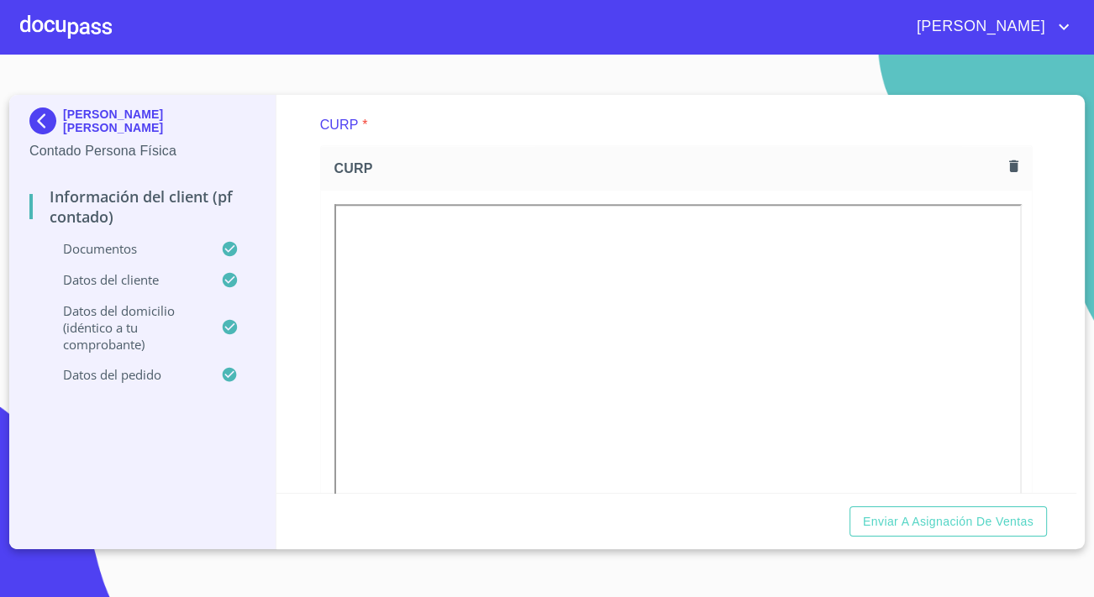
click at [311, 260] on div "Información del Client (PF contado) Documentos Documento de identificación.   *…" at bounding box center [676, 294] width 801 height 398
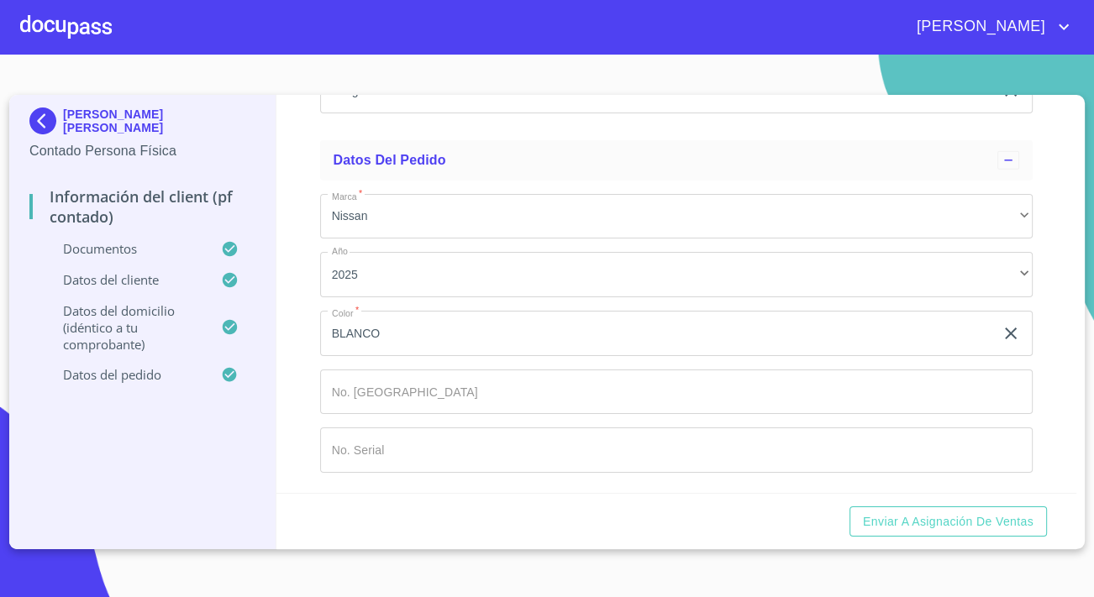
scroll to position [4423, 0]
